Goal: Task Accomplishment & Management: Use online tool/utility

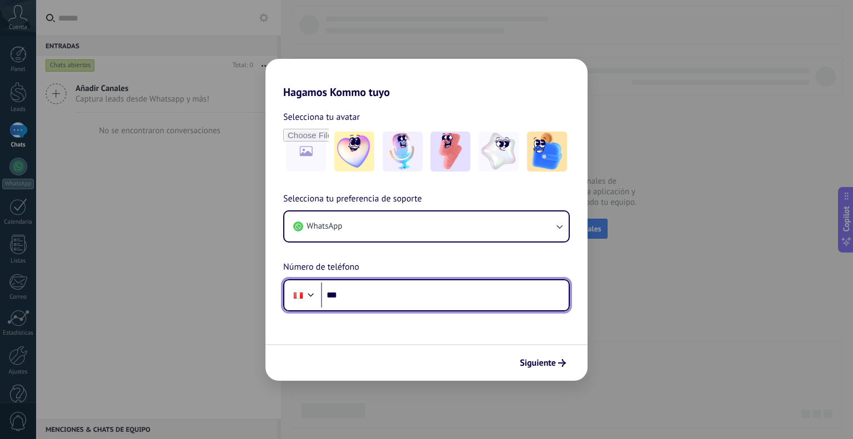
click at [444, 300] on input "***" at bounding box center [445, 296] width 248 height 26
type input "**********"
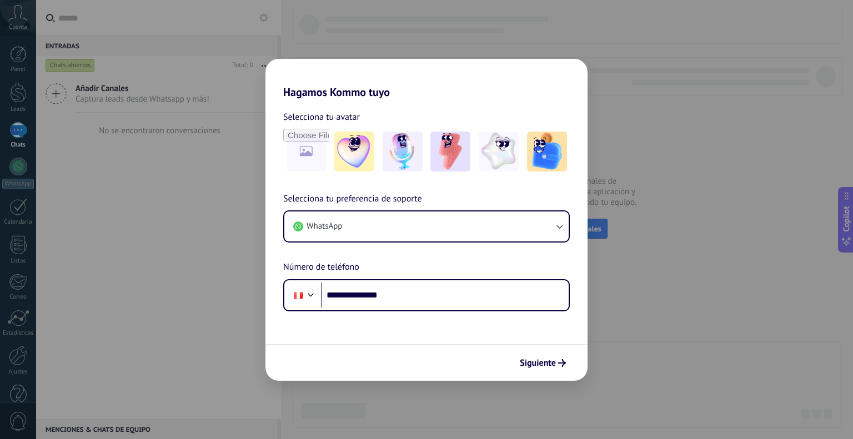
click at [558, 362] on icon "submit" at bounding box center [562, 363] width 8 height 8
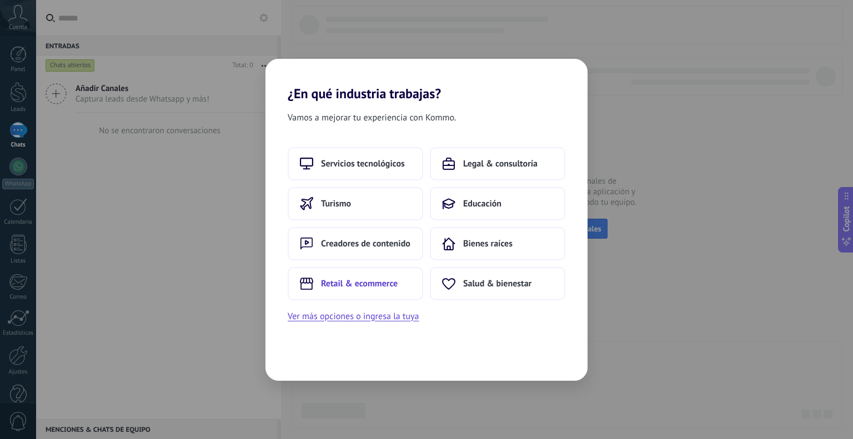
click at [375, 284] on span "Retail & ecommerce" at bounding box center [359, 283] width 77 height 11
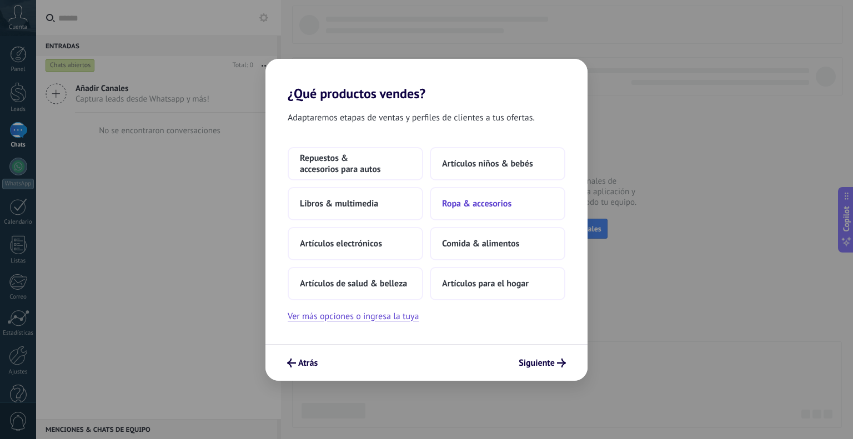
click at [472, 199] on span "Ropa & accesorios" at bounding box center [476, 203] width 69 height 11
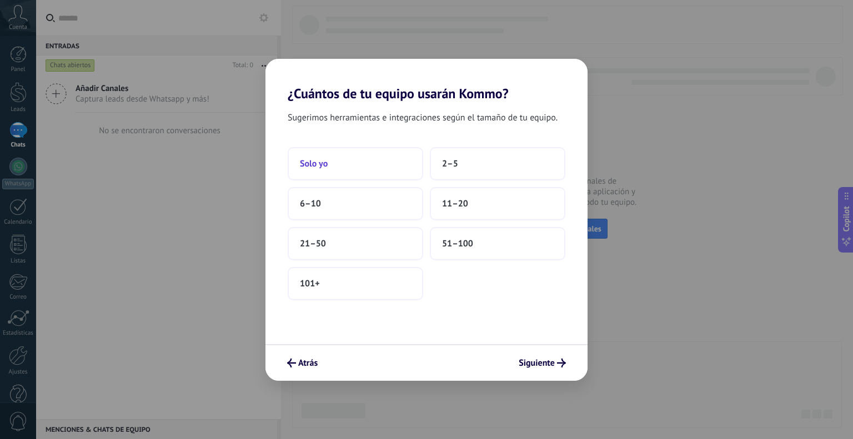
click at [354, 150] on button "Solo yo" at bounding box center [355, 163] width 135 height 33
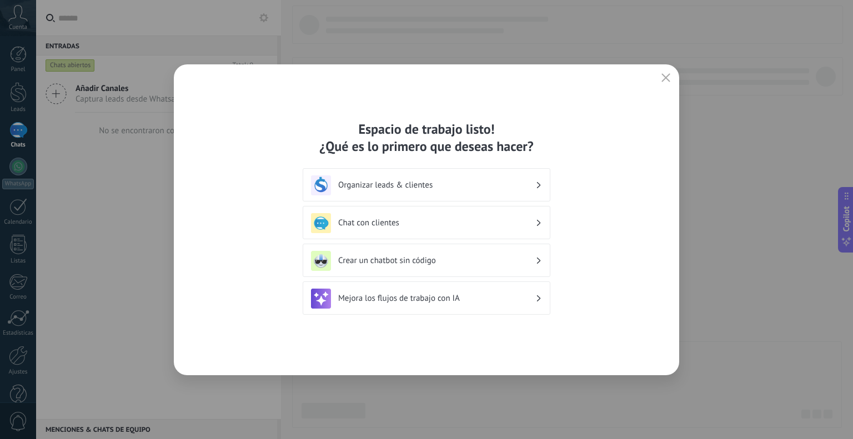
click at [414, 224] on h3 "Chat con clientes" at bounding box center [436, 223] width 197 height 11
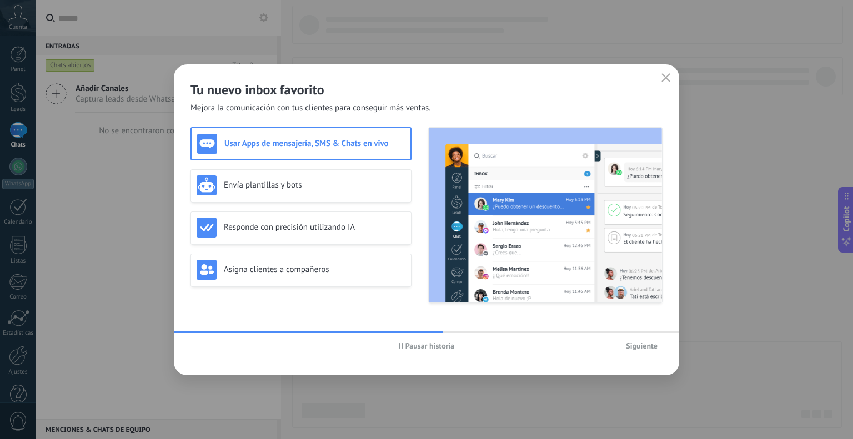
click at [639, 345] on span "Siguiente" at bounding box center [642, 346] width 32 height 8
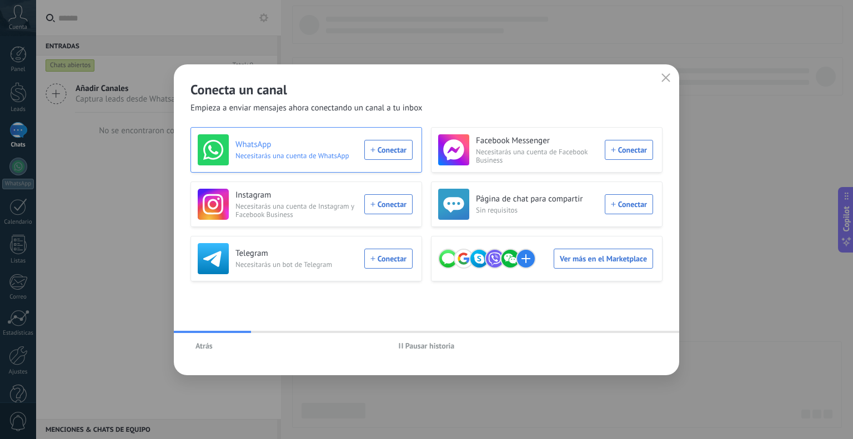
click at [406, 145] on div "WhatsApp Necesitarás una cuenta de WhatsApp Conectar" at bounding box center [305, 149] width 215 height 31
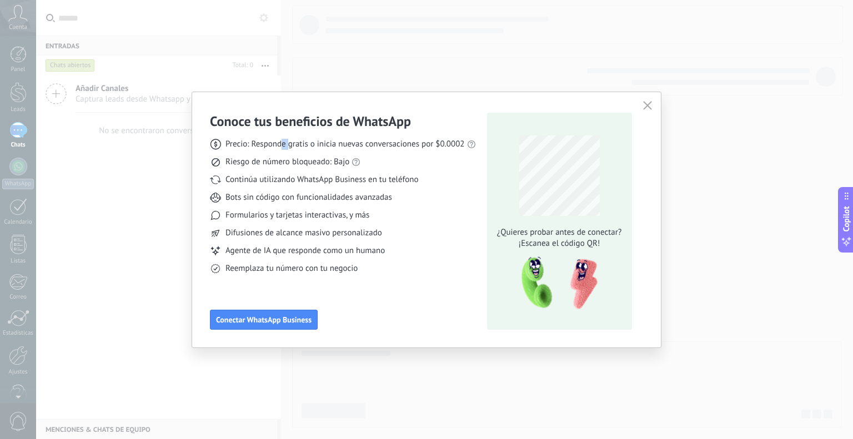
click at [289, 146] on span "Precio: Responde gratis o inicia nuevas conversaciones por $0.0002" at bounding box center [344, 144] width 239 height 11
click at [472, 141] on use at bounding box center [471, 144] width 8 height 8
click at [481, 122] on link "precios actuales de Meta" at bounding box center [494, 125] width 88 height 11
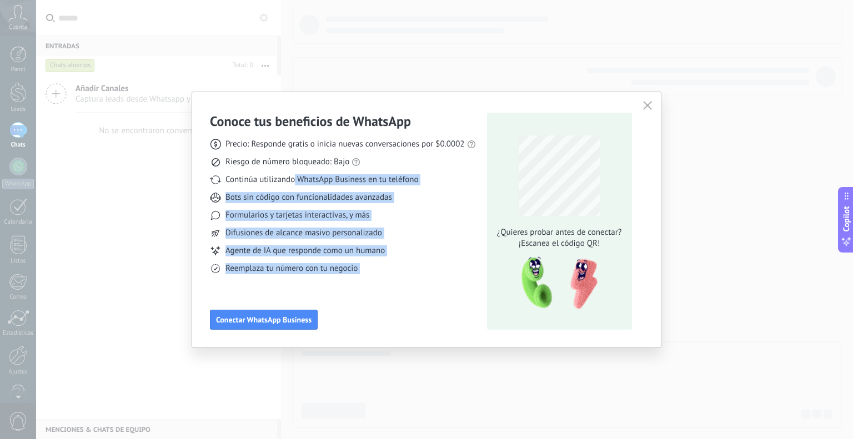
drag, startPoint x: 294, startPoint y: 181, endPoint x: 499, endPoint y: 160, distance: 205.9
click at [499, 160] on div "Conoce tus beneficios de WhatsApp Precio: Responde gratis o inicia nuevas conve…" at bounding box center [426, 221] width 433 height 217
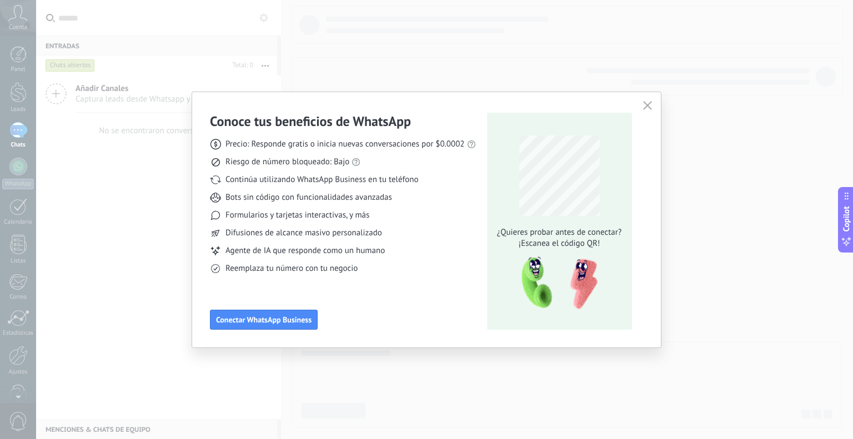
click at [513, 58] on div "Conoce tus beneficios de WhatsApp Precio: Responde gratis o inicia nuevas conve…" at bounding box center [426, 219] width 853 height 439
drag, startPoint x: 262, startPoint y: 215, endPoint x: 462, endPoint y: 216, distance: 200.4
click at [462, 216] on div "Formularios y tarjetas interactivas, y más" at bounding box center [343, 215] width 266 height 11
click at [651, 108] on icon "button" at bounding box center [647, 105] width 9 height 9
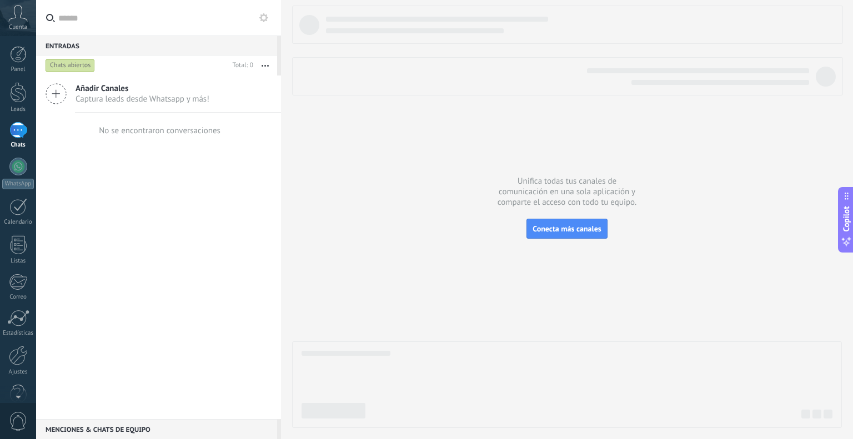
scroll to position [22, 0]
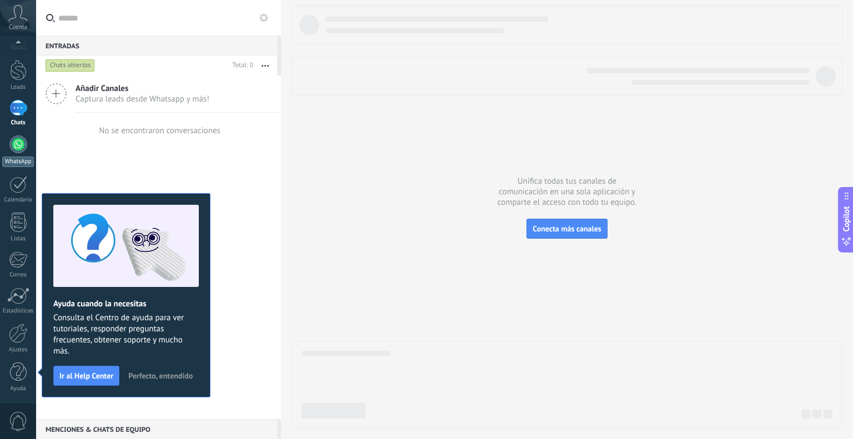
click at [20, 147] on div at bounding box center [18, 144] width 18 height 18
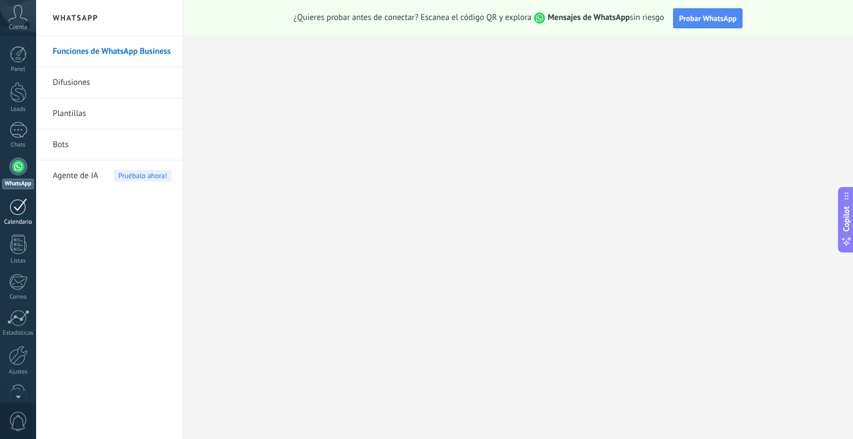
click at [25, 204] on div at bounding box center [18, 206] width 18 height 17
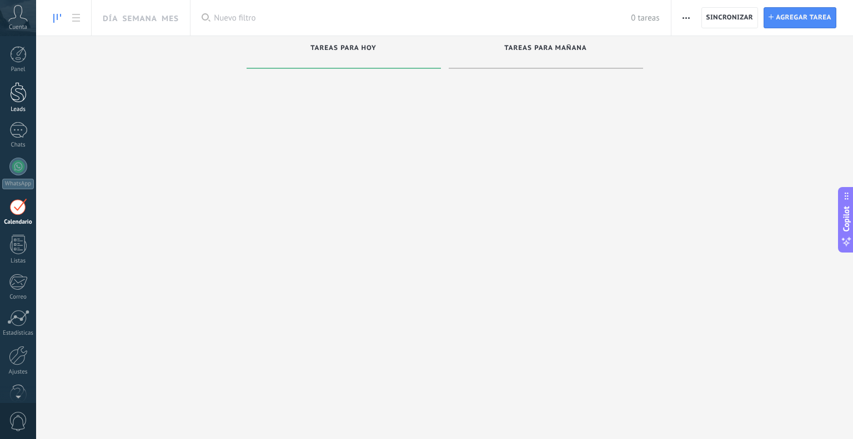
click at [31, 88] on link "Leads" at bounding box center [18, 97] width 36 height 31
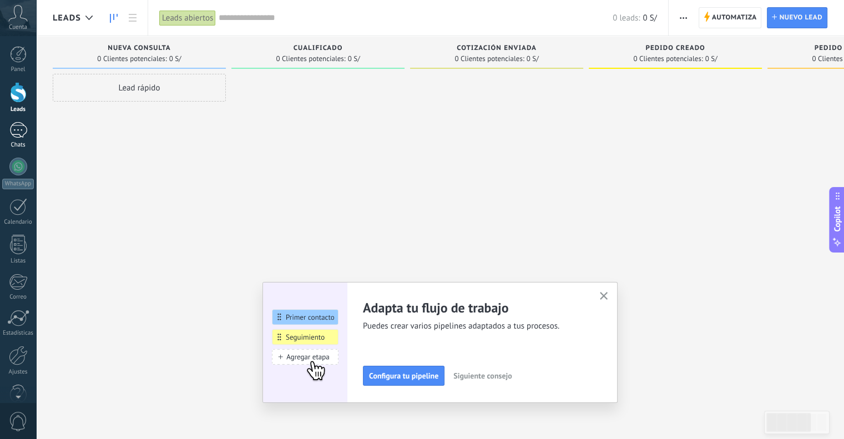
click at [7, 130] on link "Chats" at bounding box center [18, 135] width 36 height 27
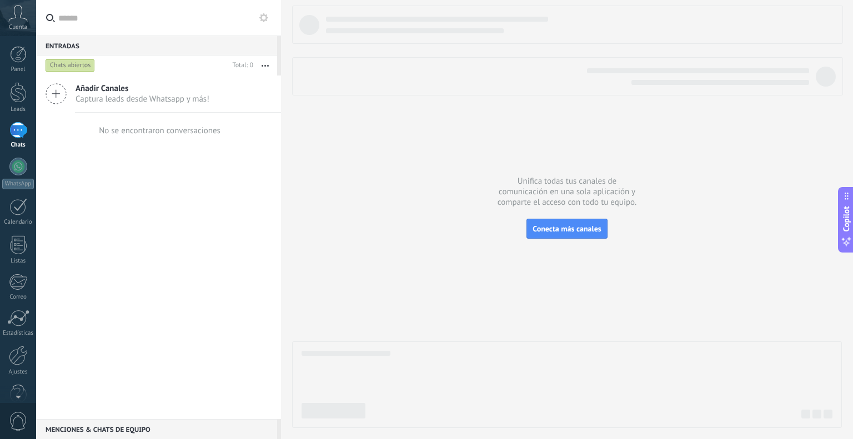
click at [73, 87] on div "Añadir Canales Captura leads desde Whatsapp y más!" at bounding box center [158, 93] width 245 height 37
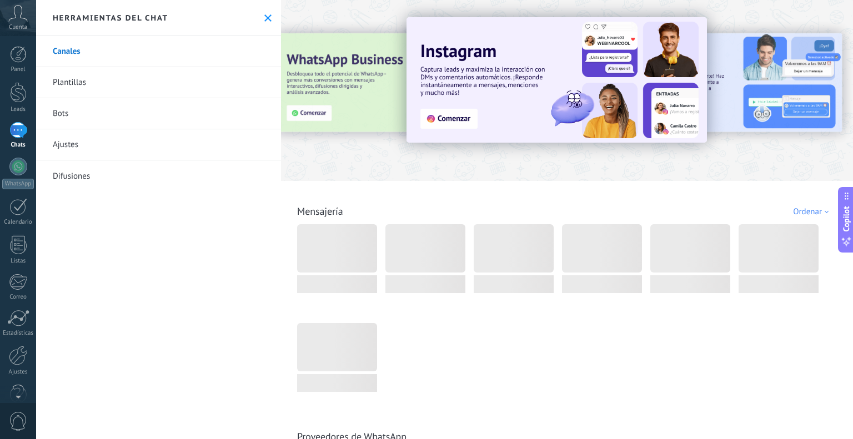
click at [333, 95] on div at bounding box center [294, 90] width 243 height 100
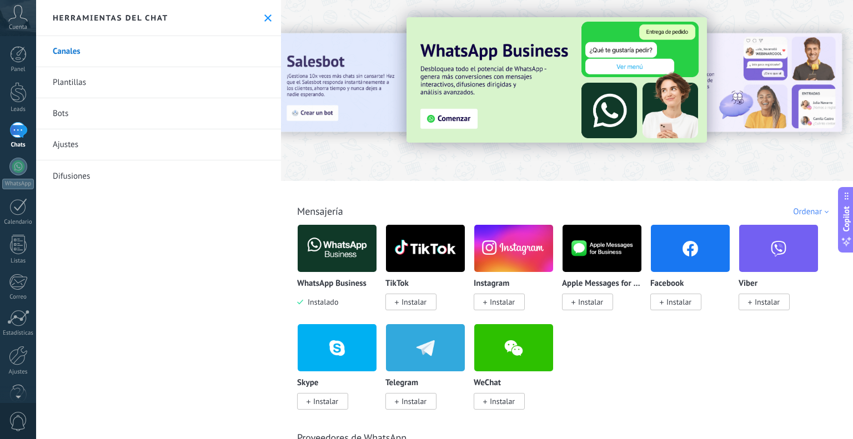
click at [326, 280] on p "WhatsApp Business" at bounding box center [331, 283] width 69 height 9
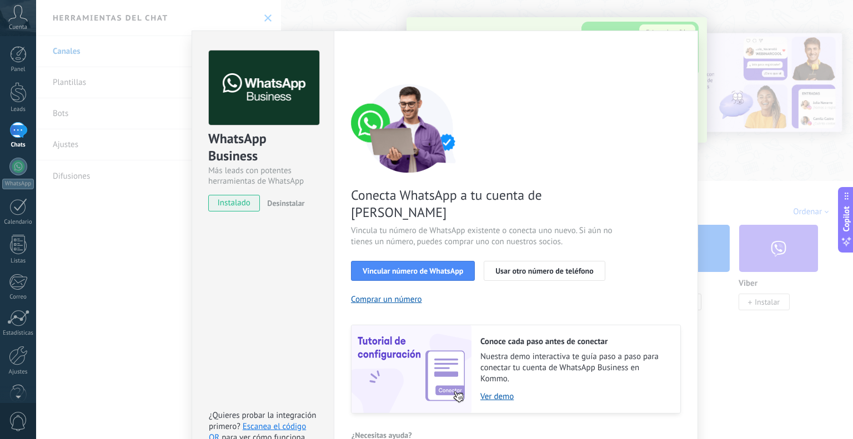
scroll to position [31, 0]
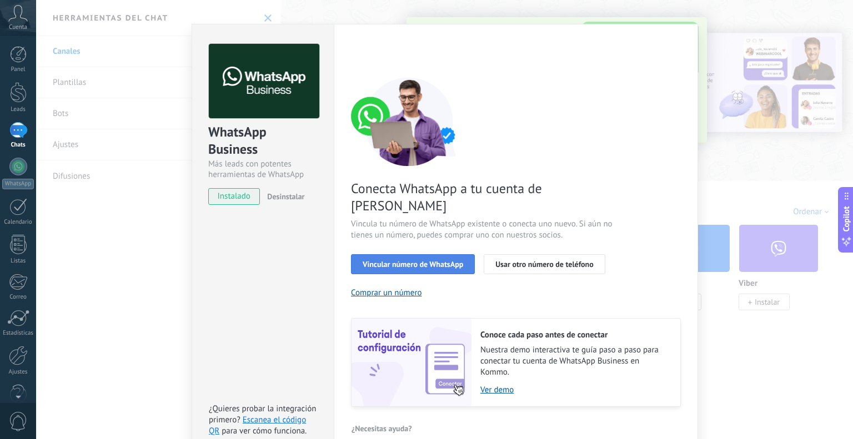
click at [443, 254] on button "Vincular número de WhatsApp" at bounding box center [413, 264] width 124 height 20
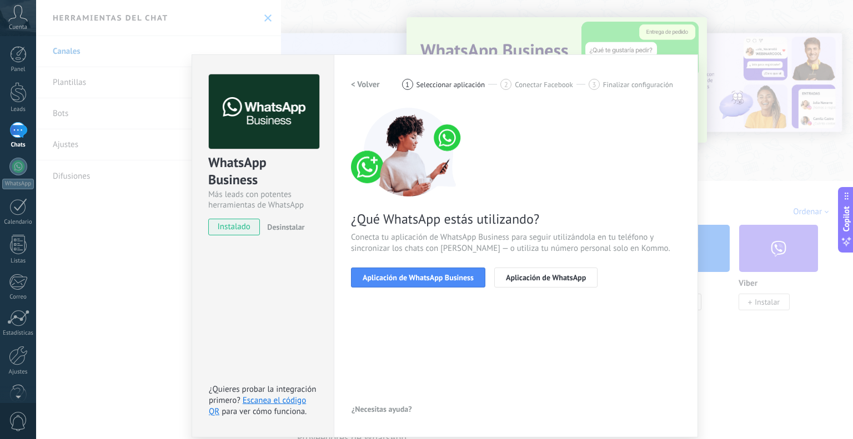
scroll to position [0, 0]
click at [436, 285] on button "Aplicación de WhatsApp Business" at bounding box center [418, 278] width 134 height 20
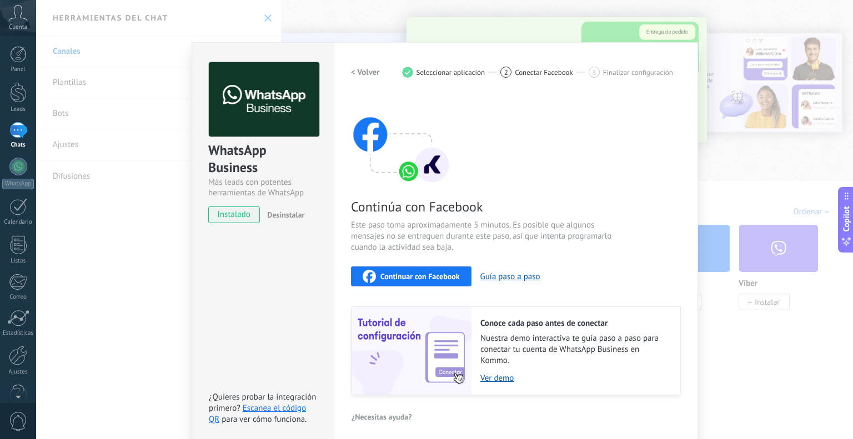
scroll to position [18, 0]
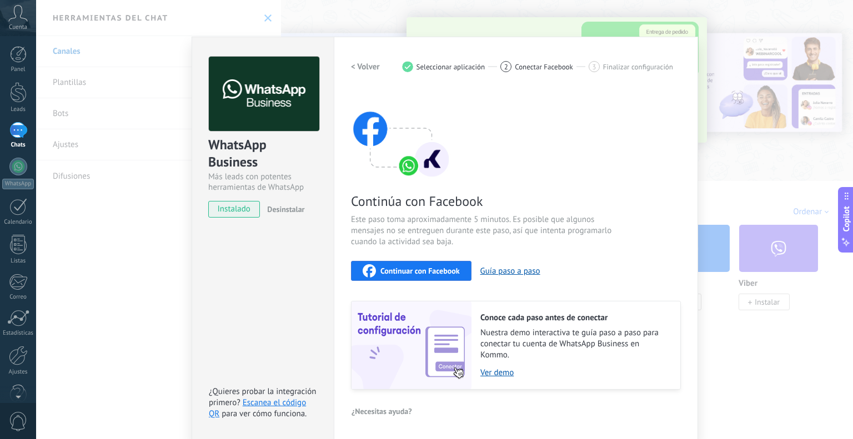
click at [447, 267] on span "Continuar con Facebook" at bounding box center [419, 271] width 79 height 8
click at [295, 290] on div "WhatsApp Business Más leads con potentes herramientas de WhatsApp instalado Des…" at bounding box center [263, 238] width 142 height 403
click at [787, 330] on div "WhatsApp Business Más leads con potentes herramientas de WhatsApp instalado Des…" at bounding box center [444, 219] width 817 height 439
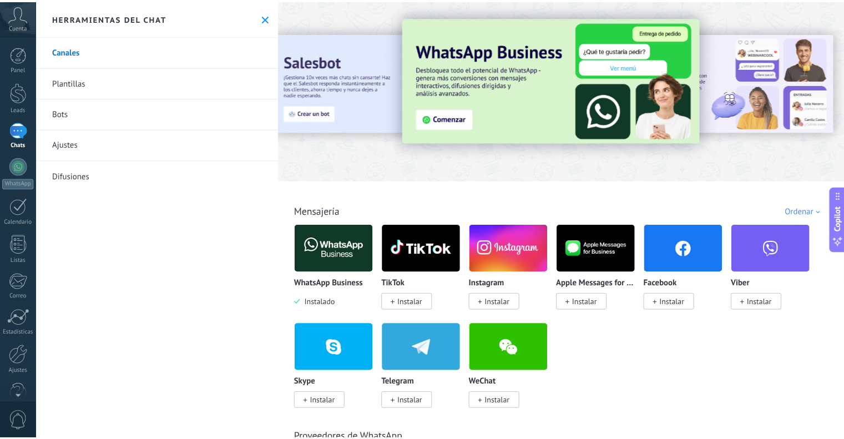
scroll to position [0, 0]
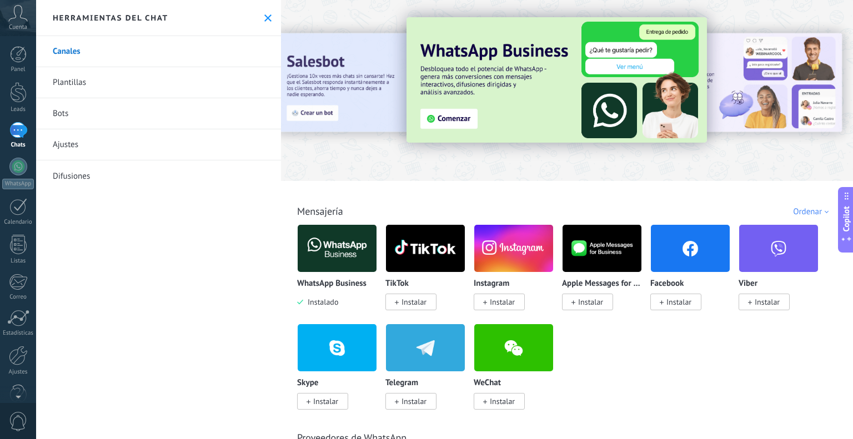
click at [115, 316] on div "Canales Plantillas Bots Ajustes Difusiones" at bounding box center [158, 237] width 245 height 403
click at [21, 46] on div "Panel Leads Chats WhatsApp Clientes" at bounding box center [36, 219] width 72 height 367
click at [22, 58] on div at bounding box center [18, 54] width 17 height 17
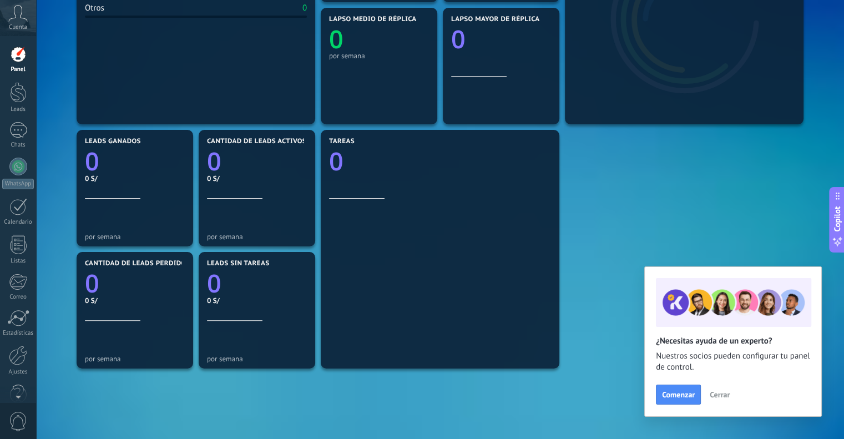
scroll to position [278, 0]
